Goal: Obtain resource: Obtain resource

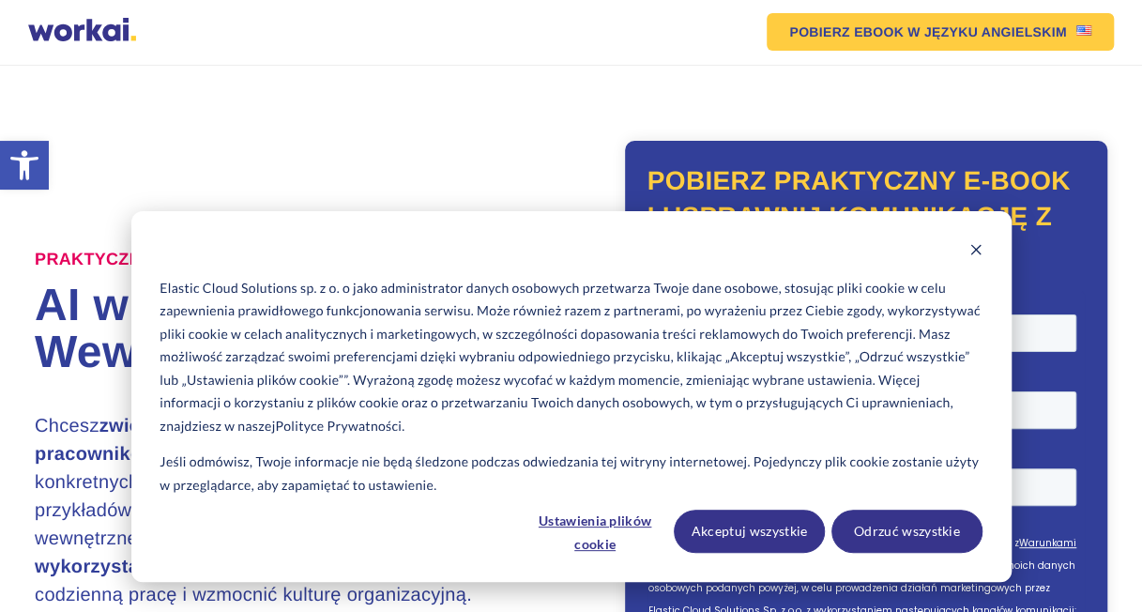
click at [980, 238] on div "Elastic Cloud Solutions sp. z o. o jako administrator danych osobowych przetwar…" at bounding box center [571, 396] width 880 height 371
click at [980, 245] on icon "Dismiss cookie banner" at bounding box center [975, 250] width 10 height 10
click at [801, 533] on button "Akceptuj wszystkie" at bounding box center [749, 531] width 151 height 43
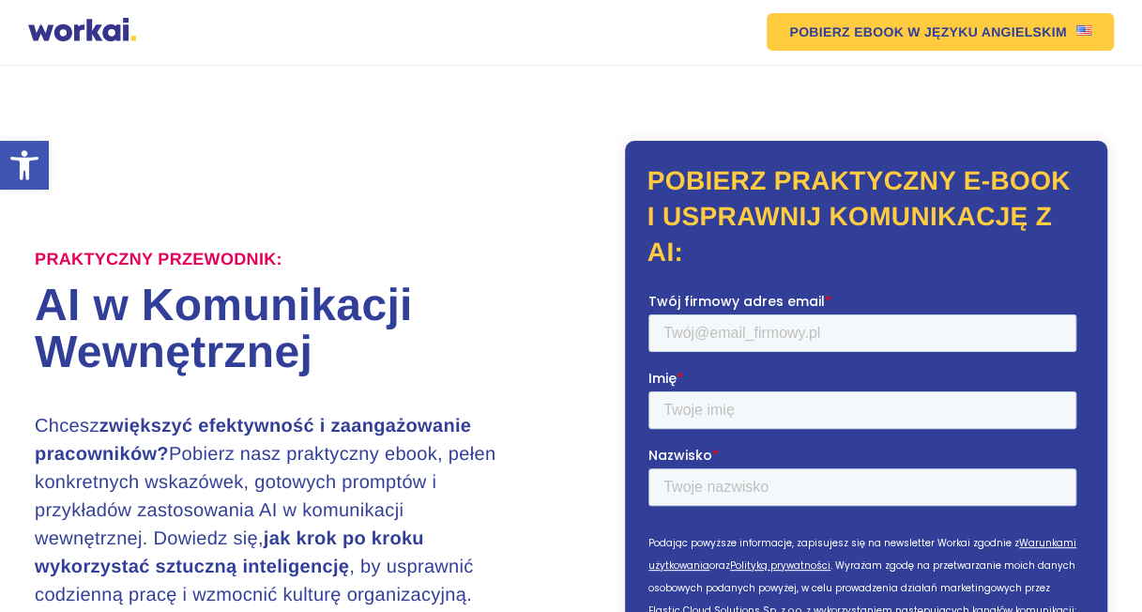
click at [304, 319] on h1 "AI w Komunikacji Wewnętrznej" at bounding box center [303, 329] width 536 height 94
click at [88, 30] on div at bounding box center [82, 32] width 108 height 28
click at [126, 34] on div at bounding box center [82, 32] width 108 height 28
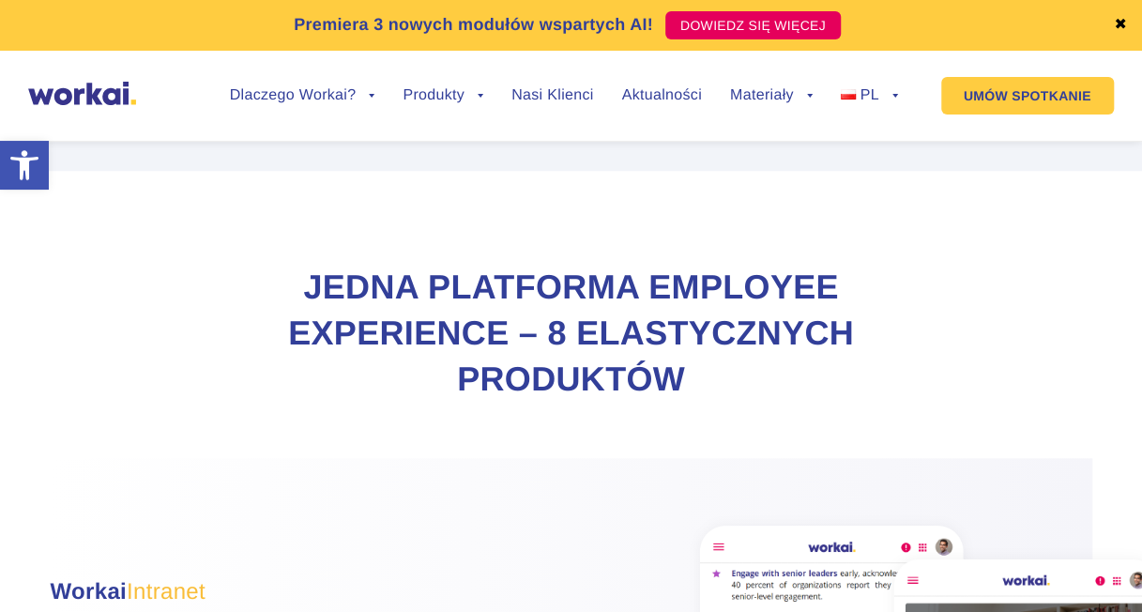
scroll to position [845, 0]
